Goal: Task Accomplishment & Management: Use online tool/utility

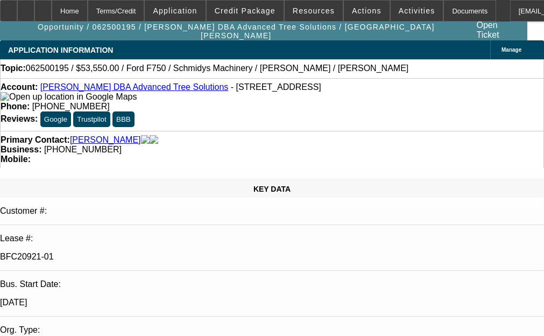
select select "0.1"
select select "0"
select select "0.1"
select select "0"
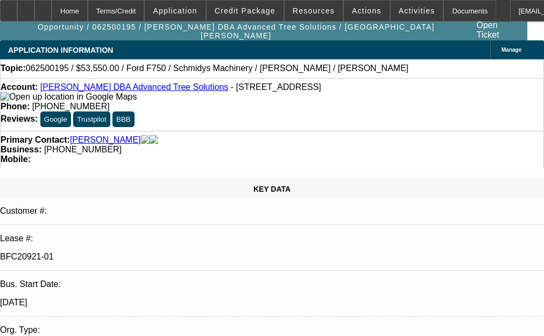
select select "0"
select select "0.1"
select select "0"
select select "0.1"
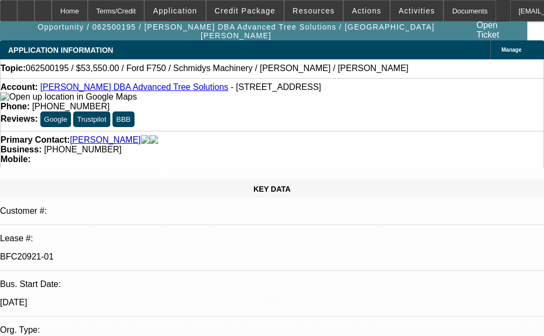
select select "0"
select select "1"
select select "3"
select select "6"
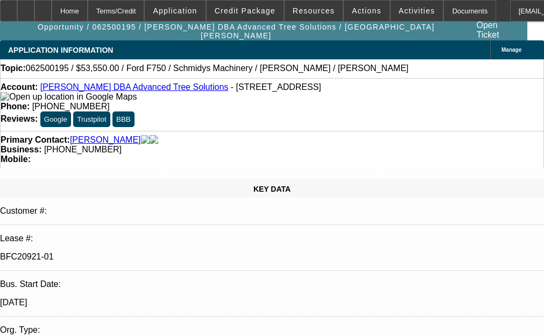
select select "1"
select select "3"
select select "6"
select select "1"
select select "3"
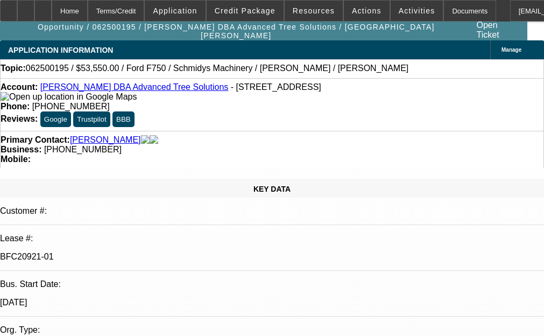
select select "6"
select select "1"
select select "3"
select select "6"
